Goal: Information Seeking & Learning: Learn about a topic

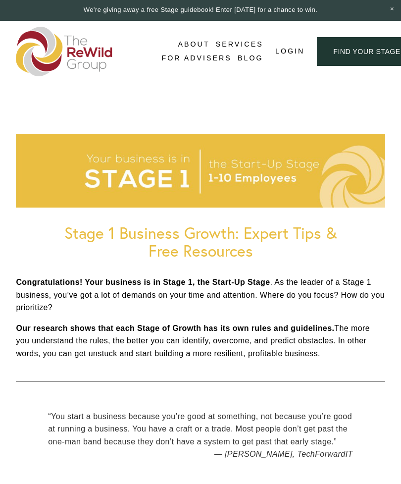
scroll to position [901, 0]
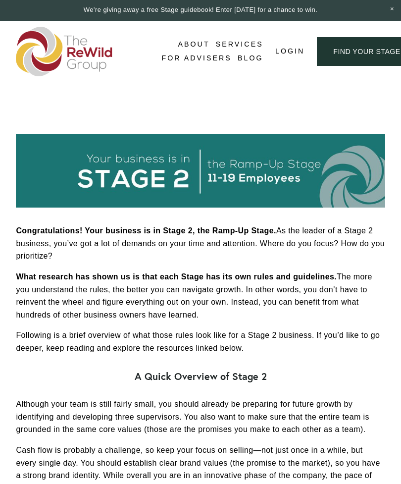
scroll to position [778, 0]
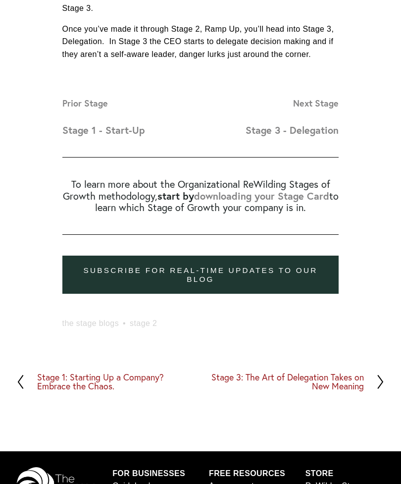
scroll to position [1366, 0]
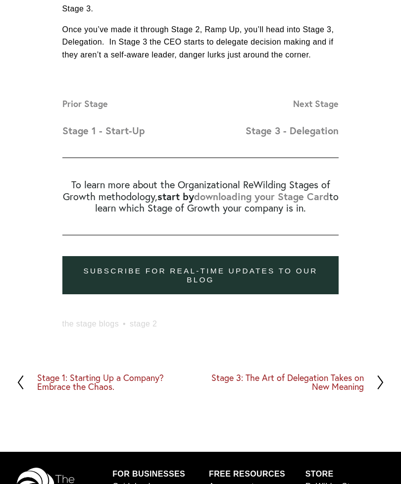
click at [330, 103] on strong "Next Stage" at bounding box center [316, 104] width 46 height 12
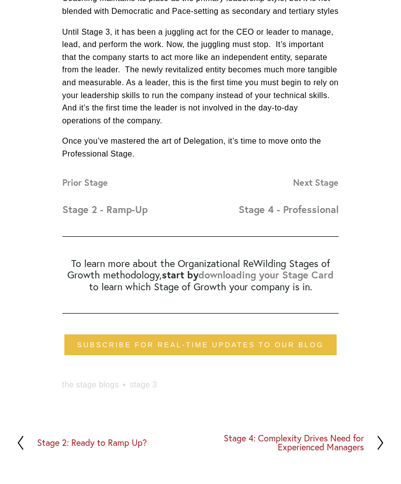
scroll to position [1405, 0]
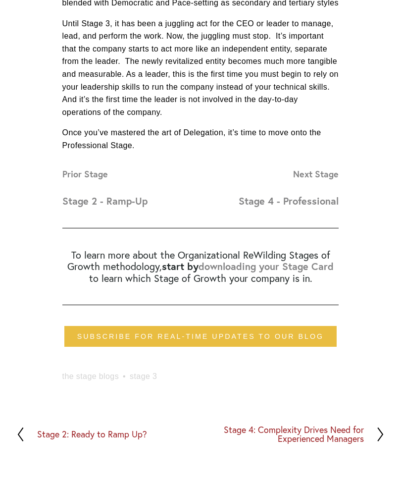
click at [327, 169] on strong "Next Stage" at bounding box center [316, 175] width 46 height 12
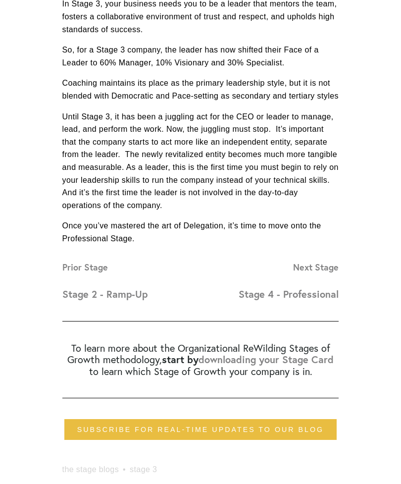
scroll to position [1312, 0]
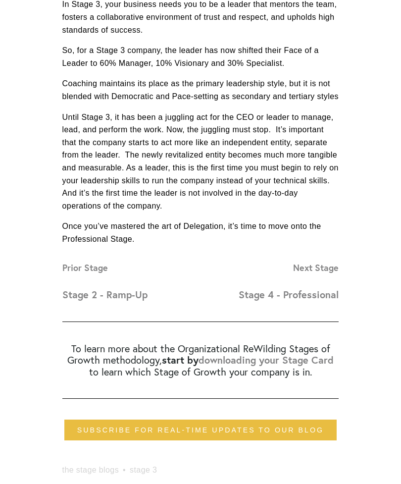
click at [313, 353] on strong "downloading your Stage Card" at bounding box center [266, 359] width 135 height 13
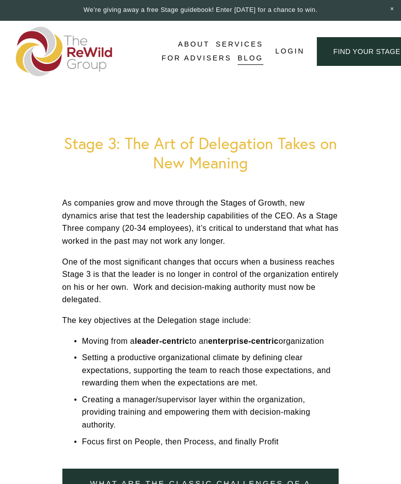
scroll to position [1344, 0]
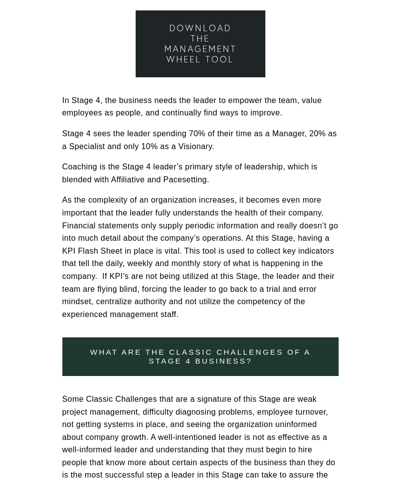
scroll to position [1232, 0]
